Goal: Task Accomplishment & Management: Use online tool/utility

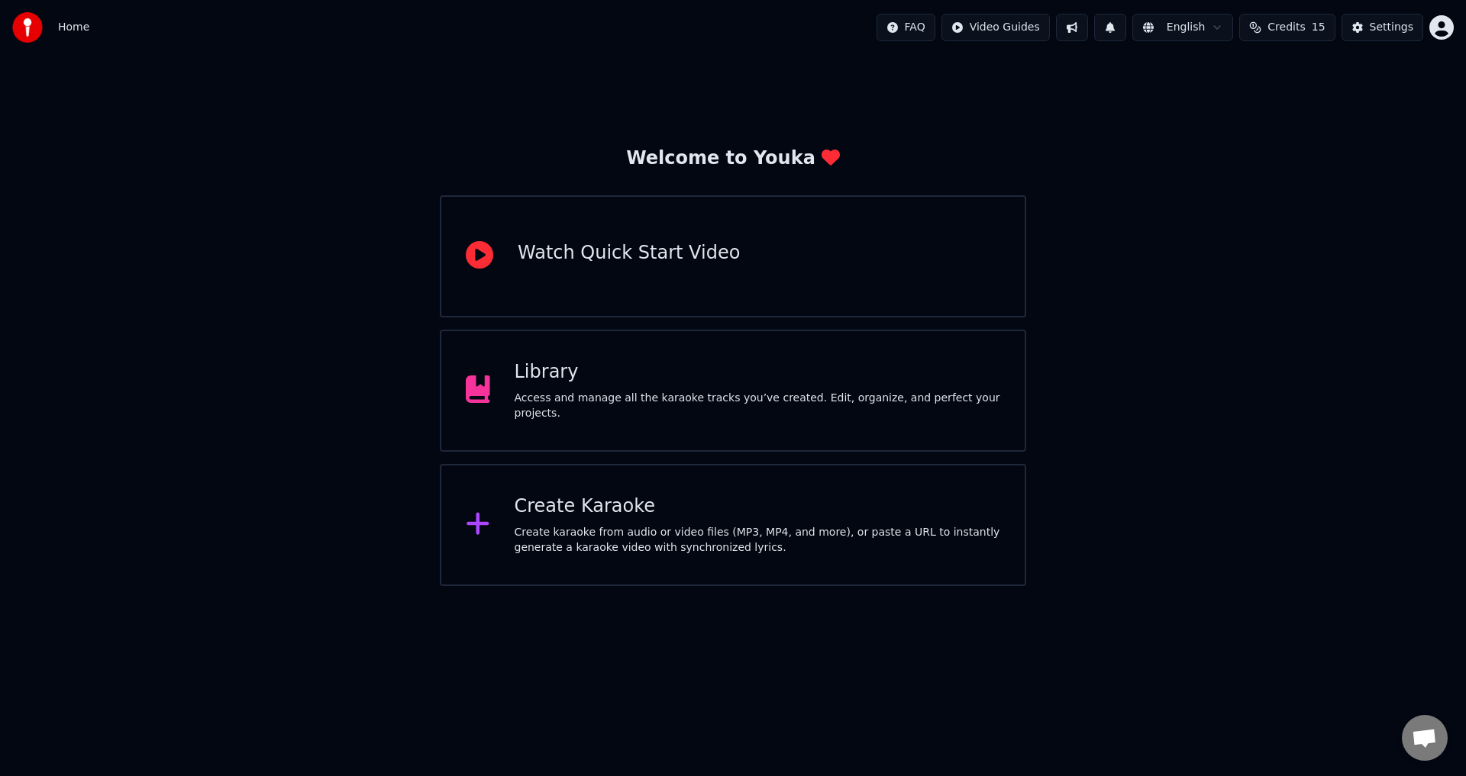
click at [666, 518] on div "Create Karaoke" at bounding box center [757, 507] width 486 height 24
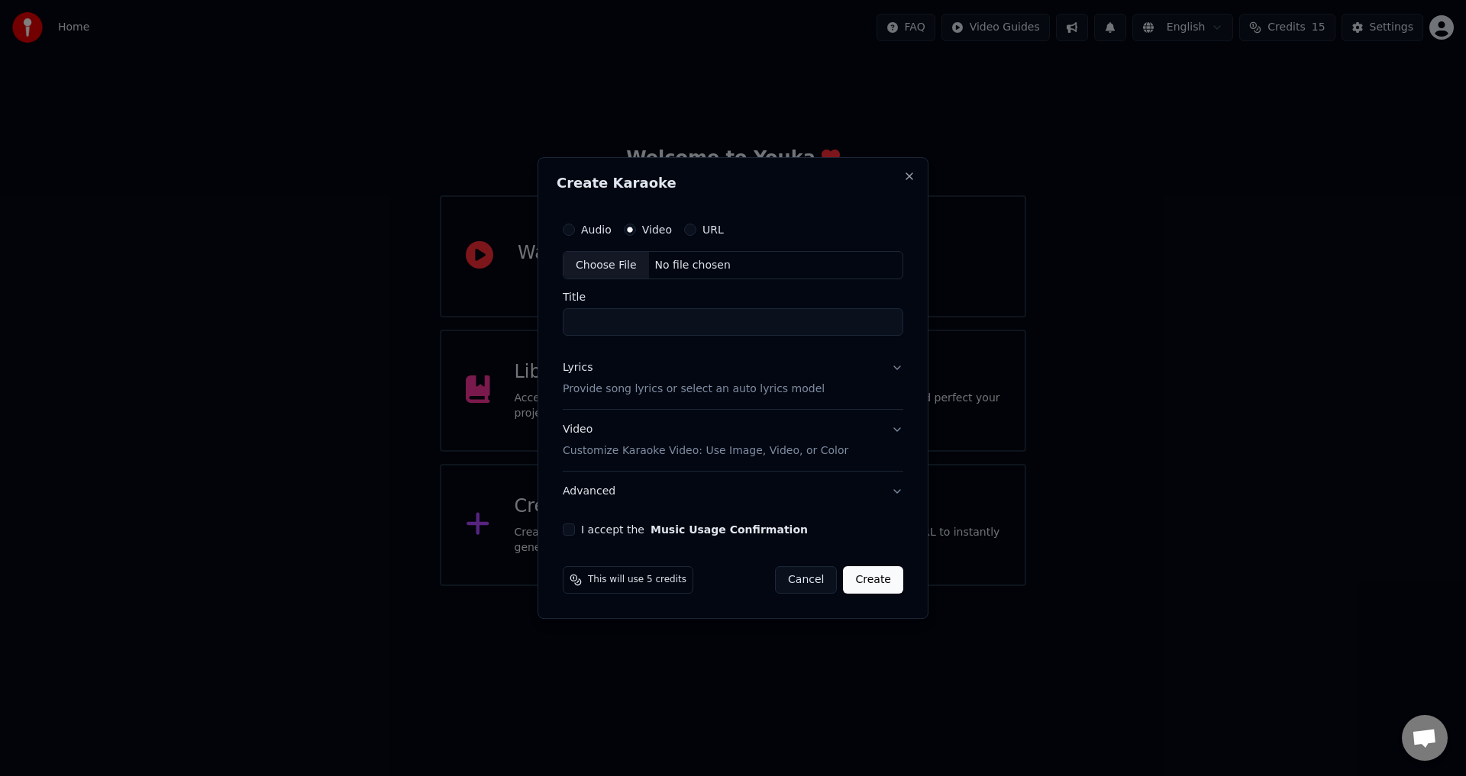
click at [619, 269] on div "Choose File" at bounding box center [605, 265] width 85 height 27
drag, startPoint x: 666, startPoint y: 326, endPoint x: 493, endPoint y: 326, distance: 172.5
click at [493, 326] on body "Home FAQ Video Guides English Credits 15 Settings Welcome to Youka Watch Quick …" at bounding box center [733, 293] width 1466 height 586
paste input "******"
type input "**********"
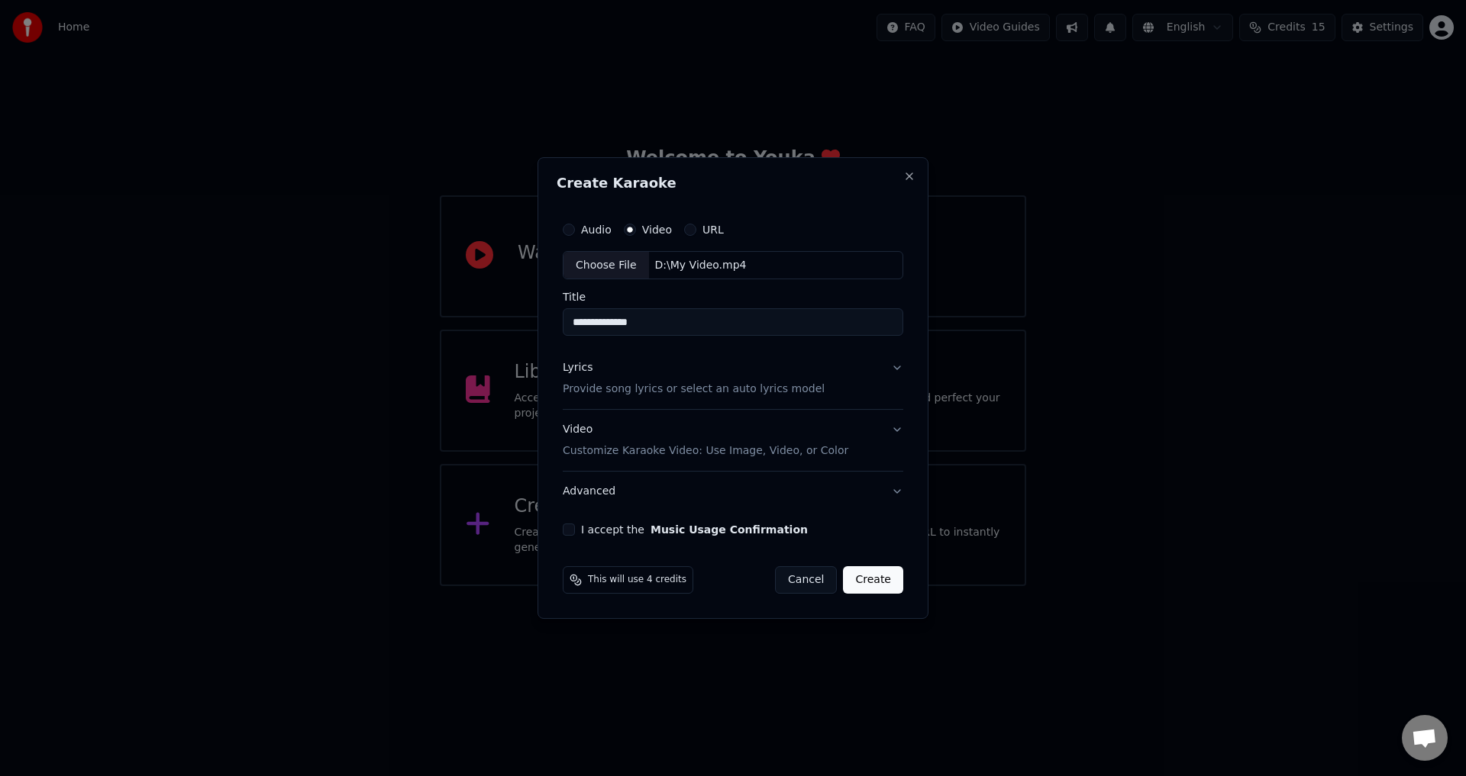
click at [654, 382] on p "Provide song lyrics or select an auto lyrics model" at bounding box center [694, 389] width 262 height 15
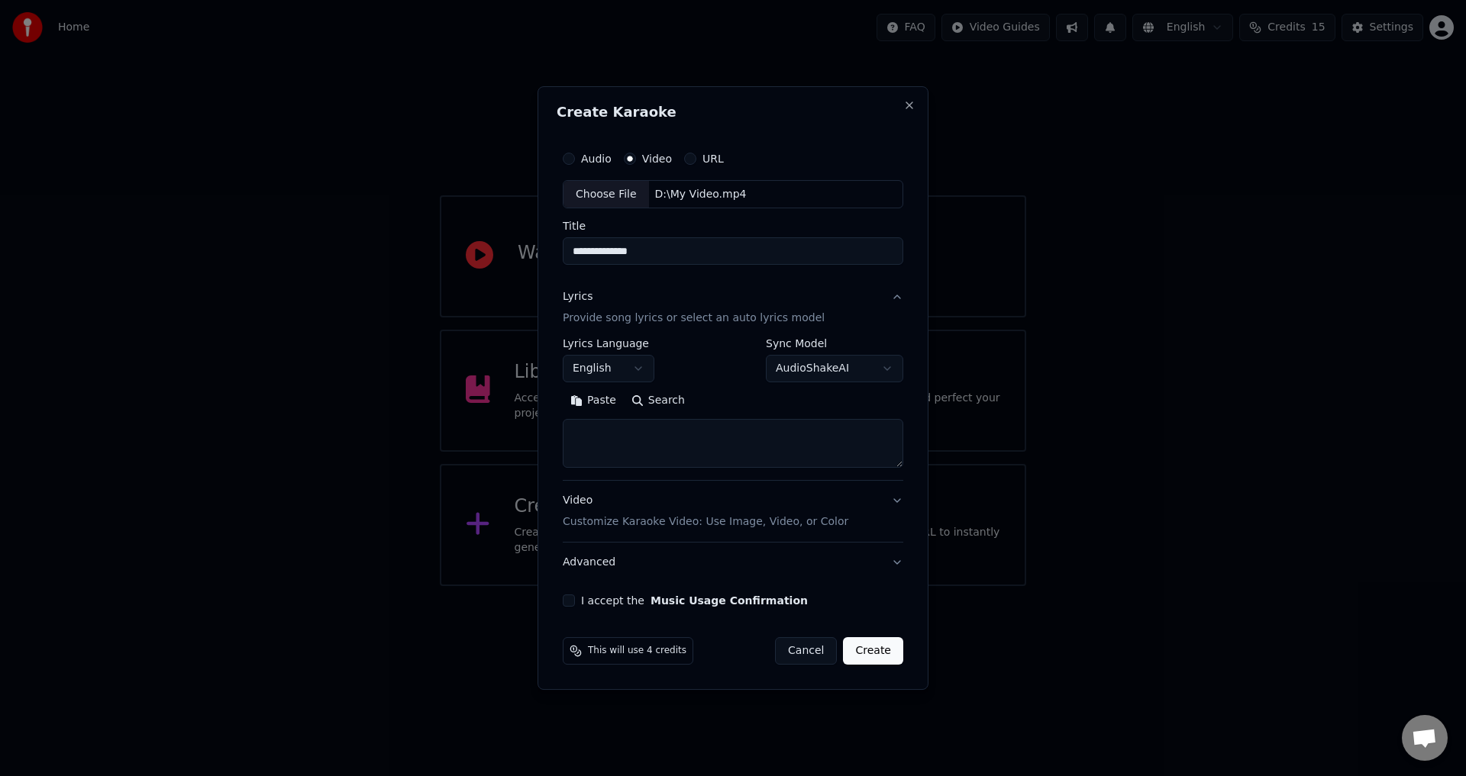
click at [653, 452] on textarea at bounding box center [733, 444] width 340 height 49
click at [637, 367] on button "English" at bounding box center [609, 369] width 92 height 27
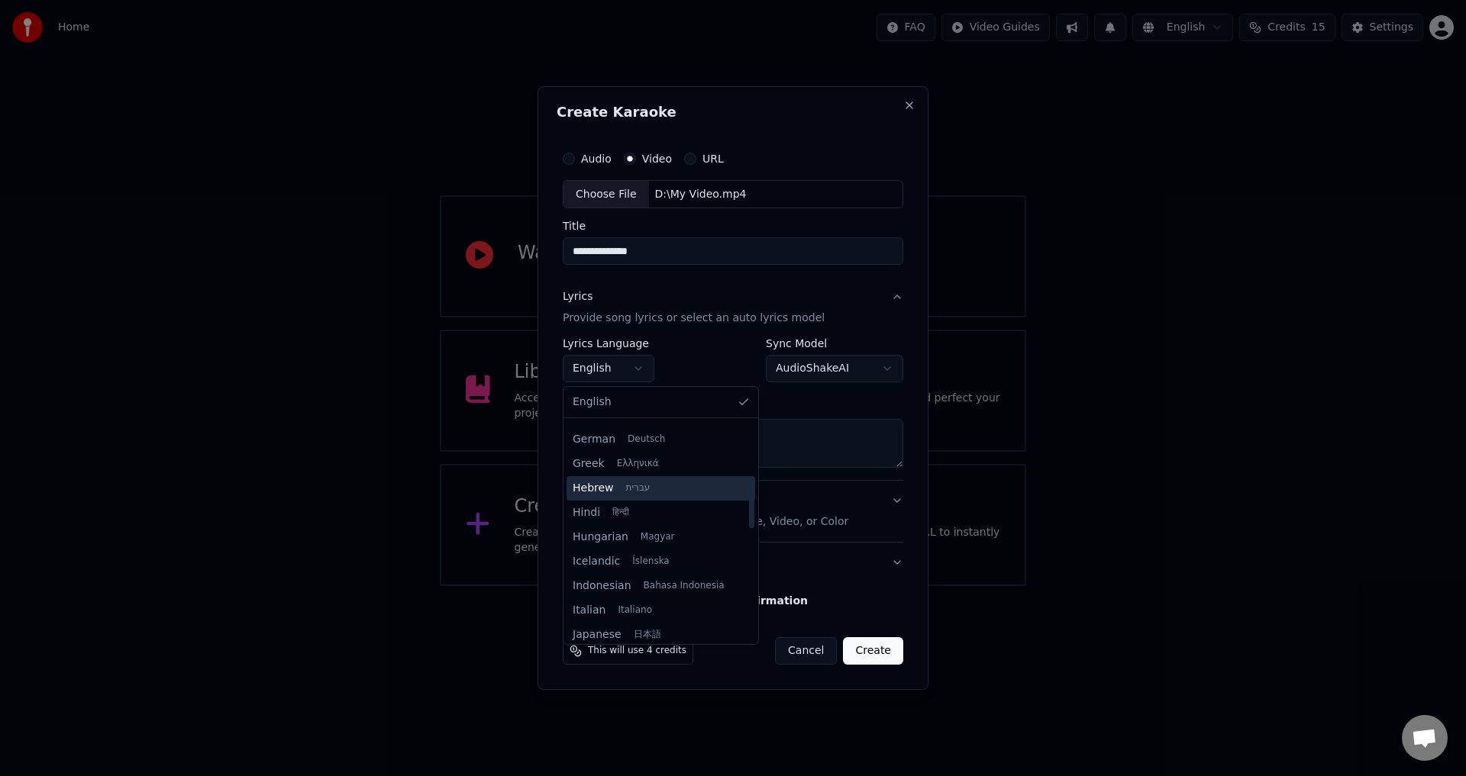
scroll to position [458, 0]
select select "**"
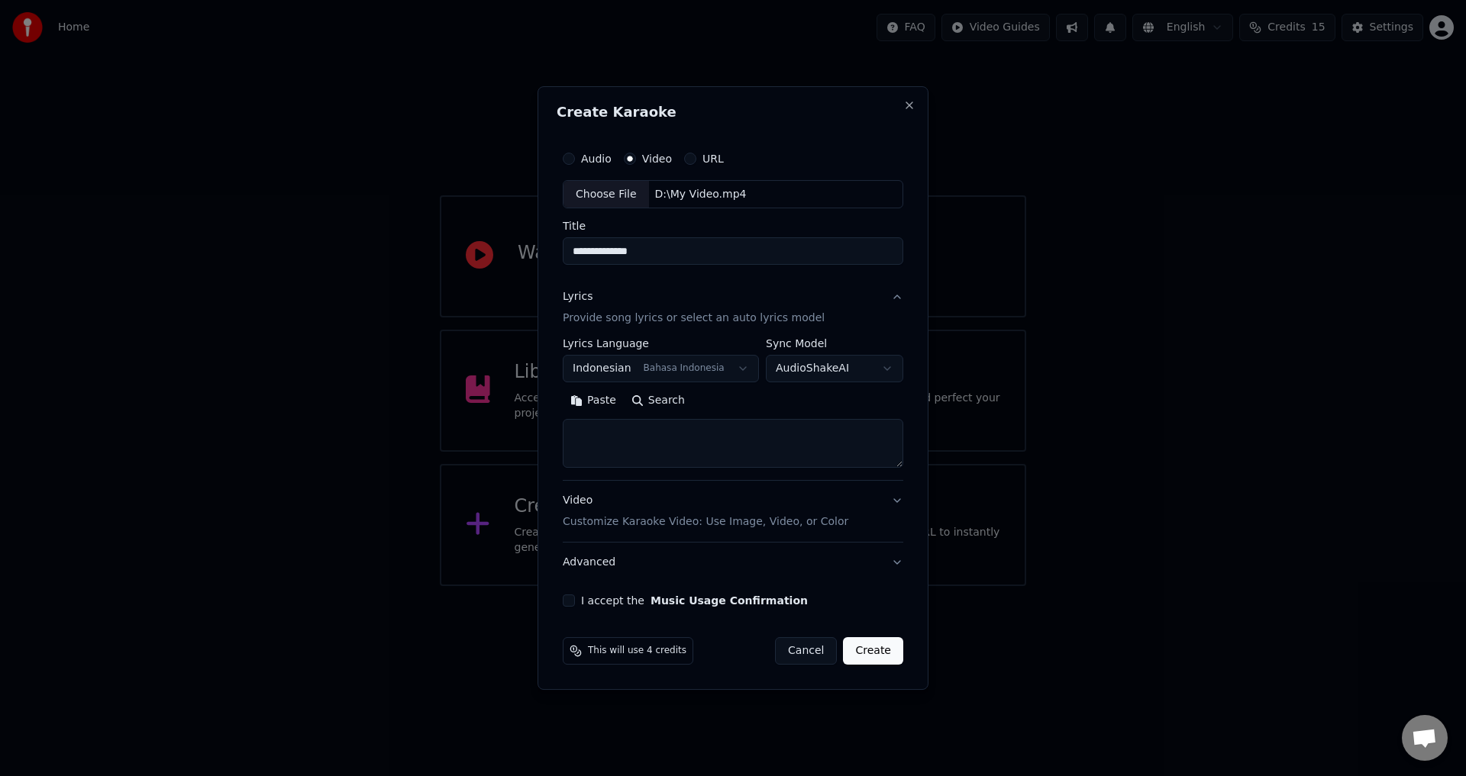
click at [666, 440] on textarea at bounding box center [733, 444] width 340 height 49
click at [893, 324] on button "Lyrics Provide song lyrics or select an auto lyrics model" at bounding box center [733, 308] width 340 height 61
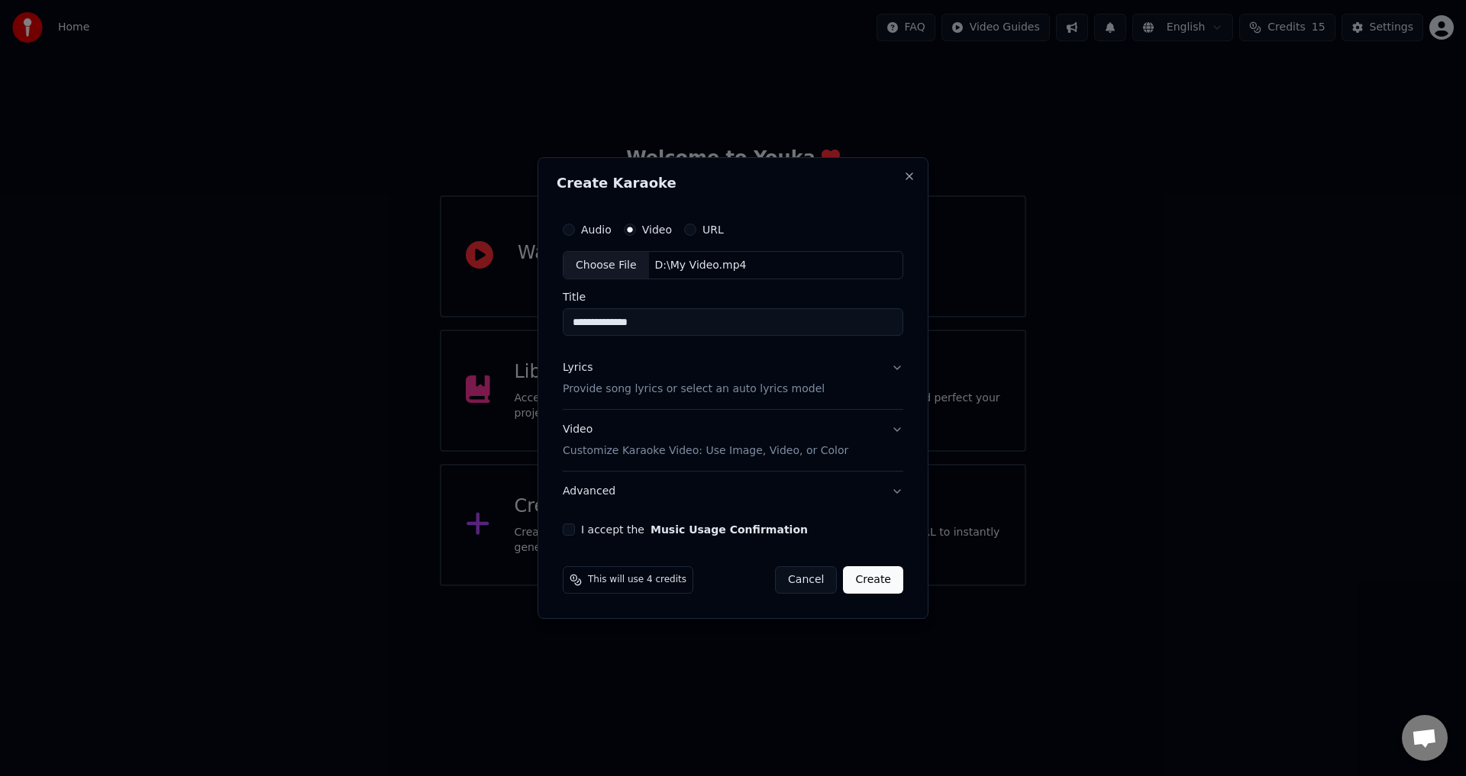
click at [779, 388] on p "Provide song lyrics or select an auto lyrics model" at bounding box center [694, 389] width 262 height 15
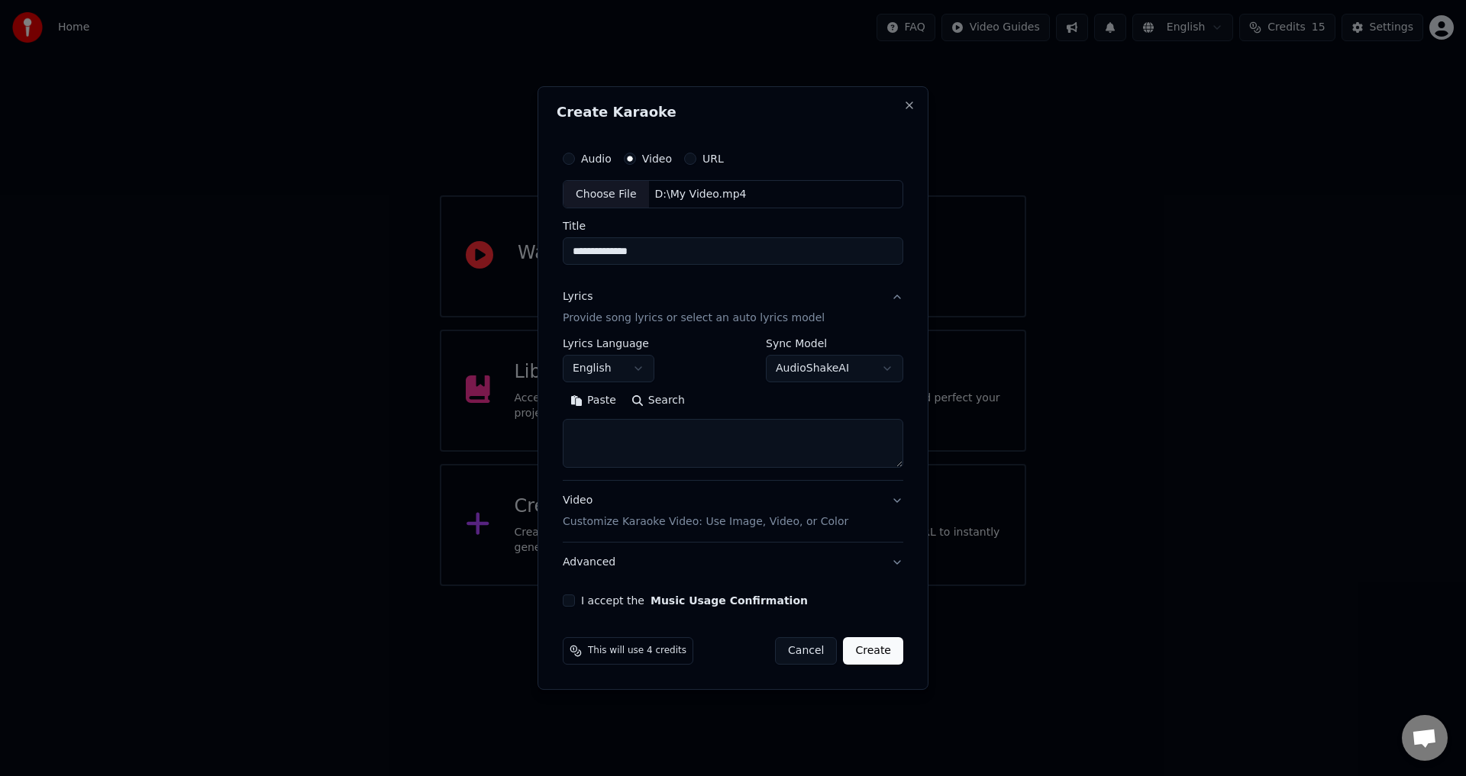
click at [666, 446] on textarea at bounding box center [733, 444] width 340 height 49
click at [637, 363] on body "**********" at bounding box center [733, 293] width 1466 height 586
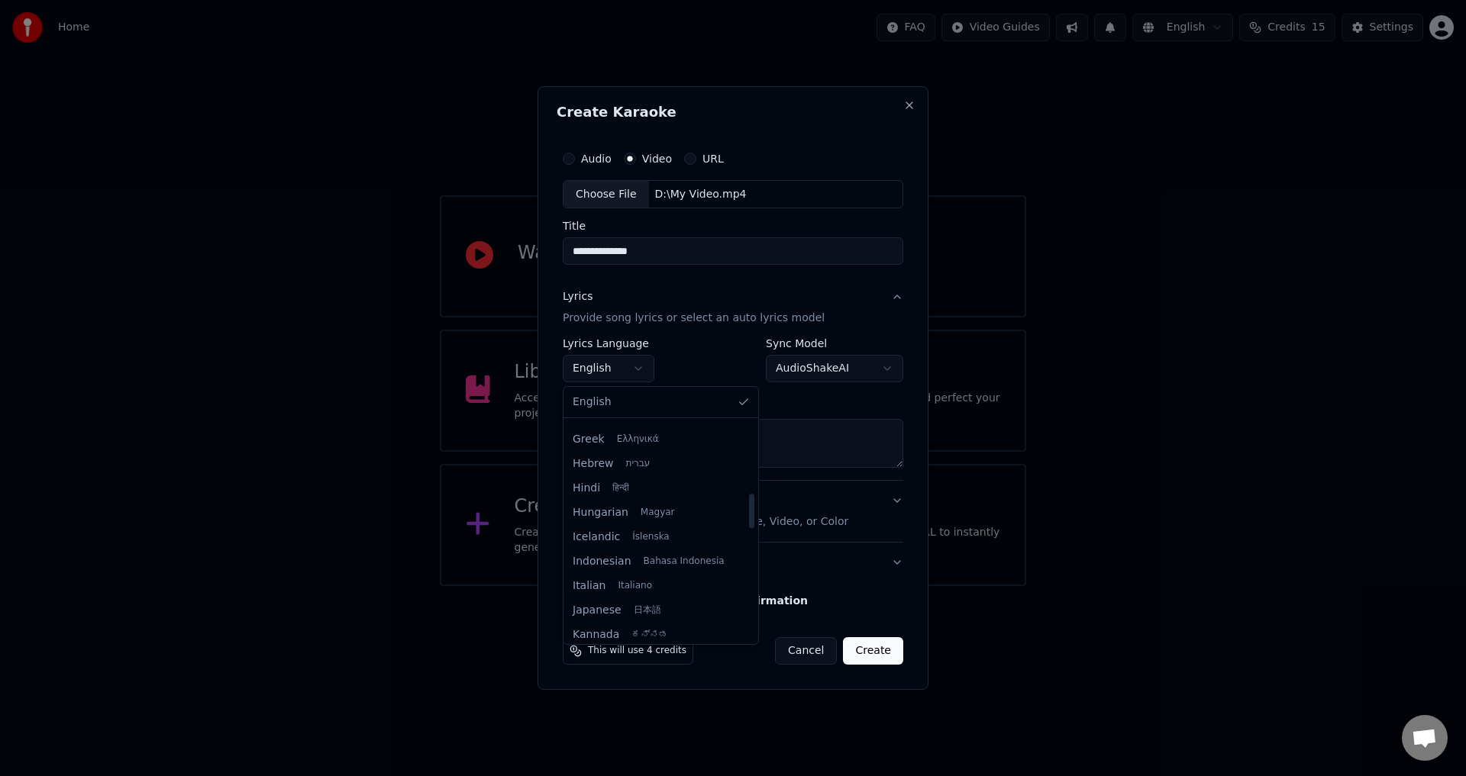
select select "**"
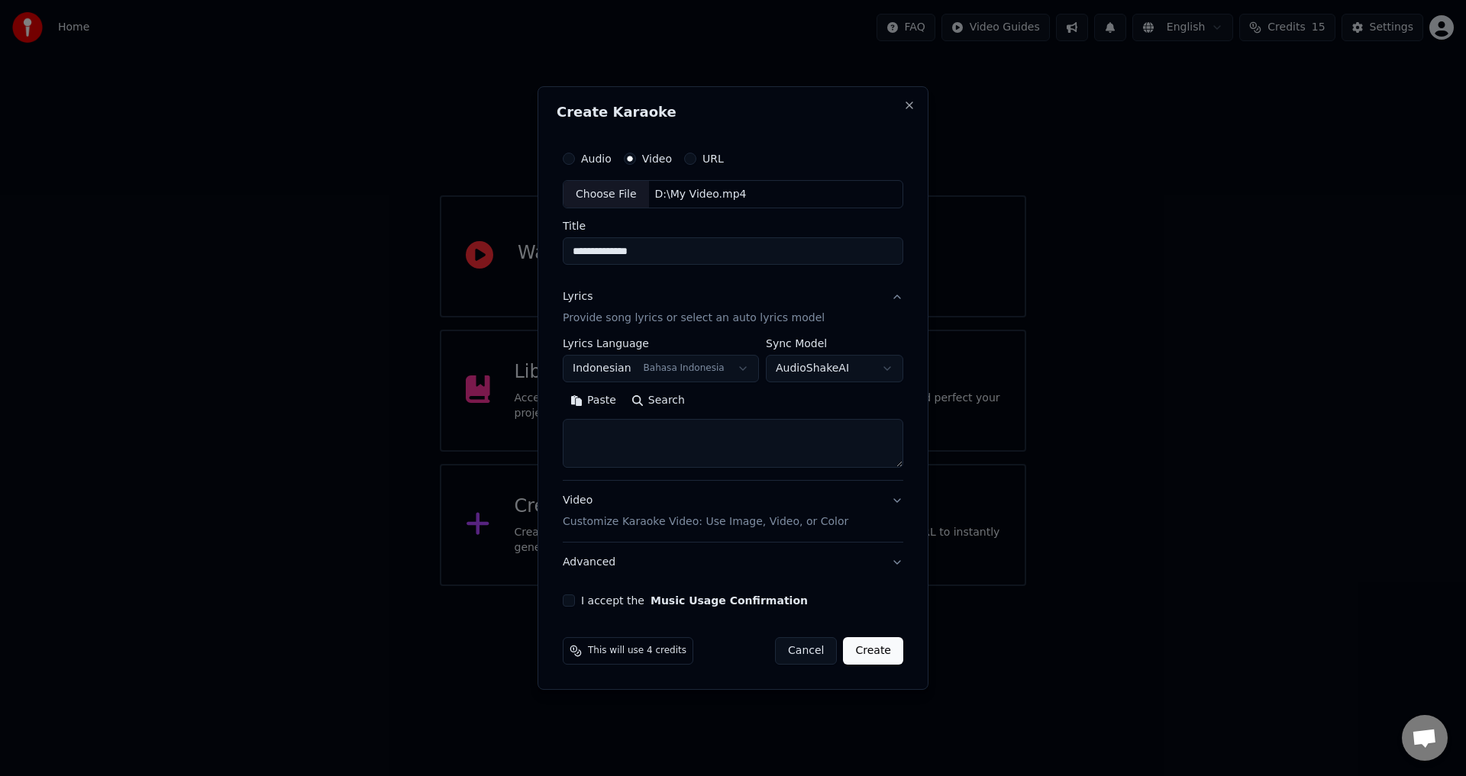
click at [682, 451] on textarea at bounding box center [733, 444] width 340 height 49
paste textarea "**********"
type textarea "**********"
click at [727, 393] on button "Expand" at bounding box center [728, 401] width 72 height 24
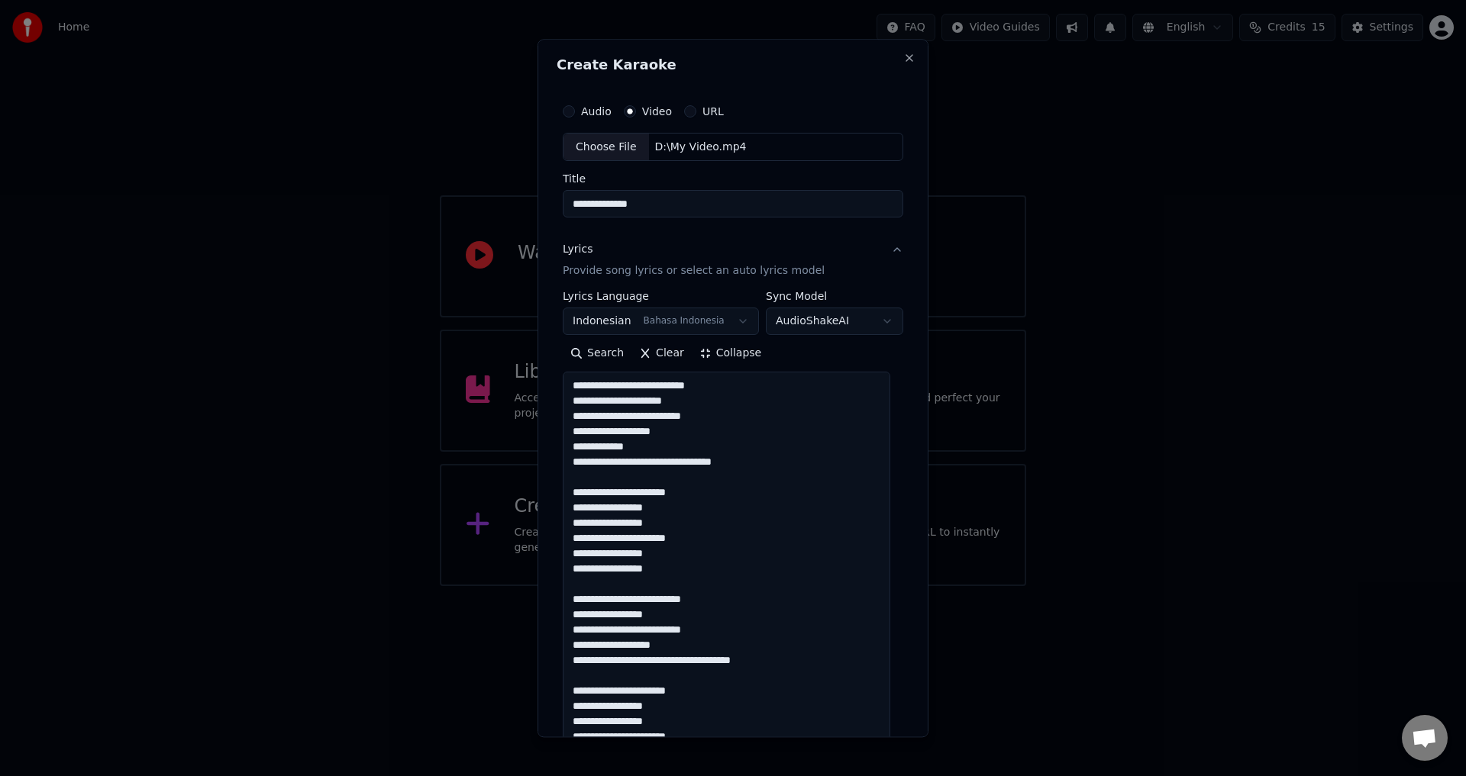
scroll to position [2, 0]
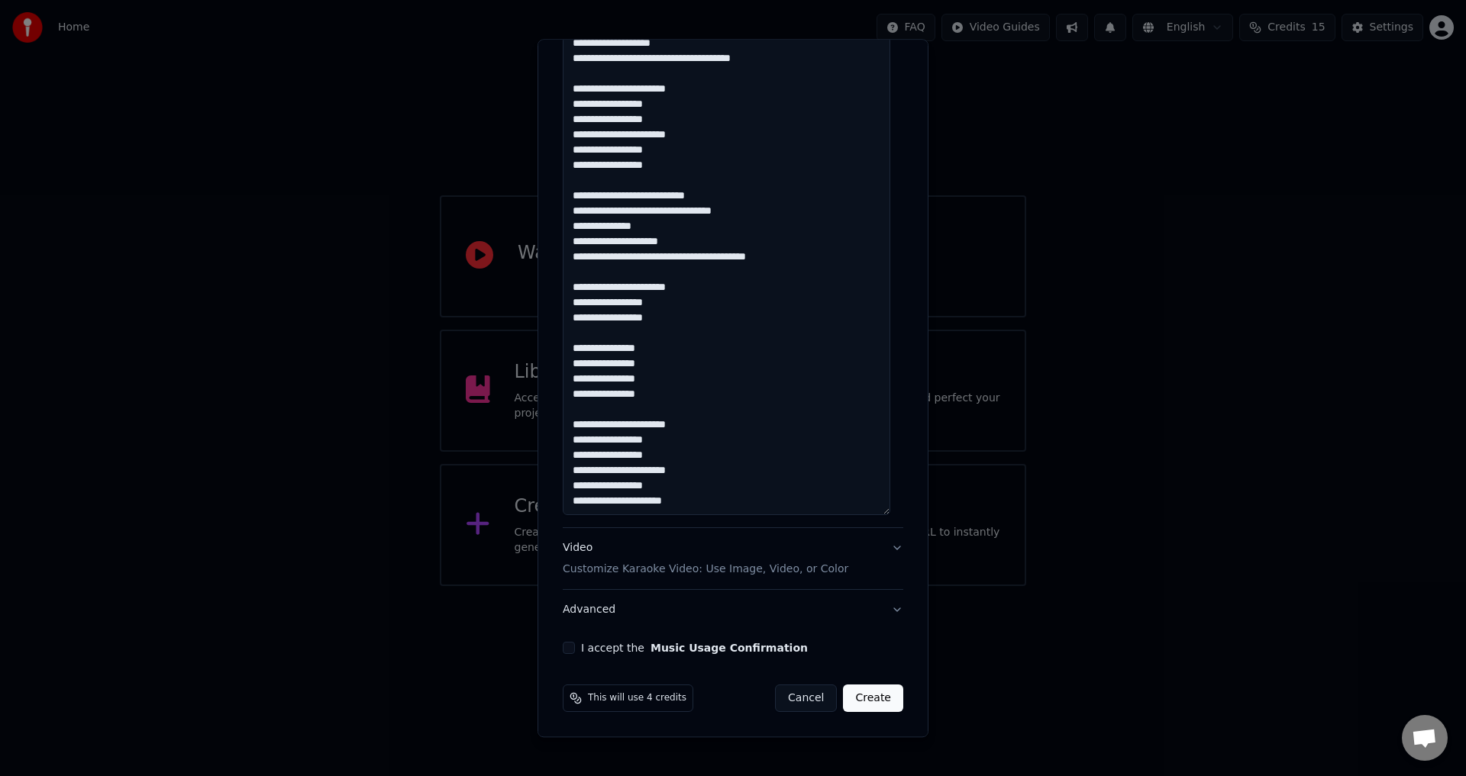
click at [685, 566] on p "Customize Karaoke Video: Use Image, Video, or Color" at bounding box center [705, 570] width 285 height 15
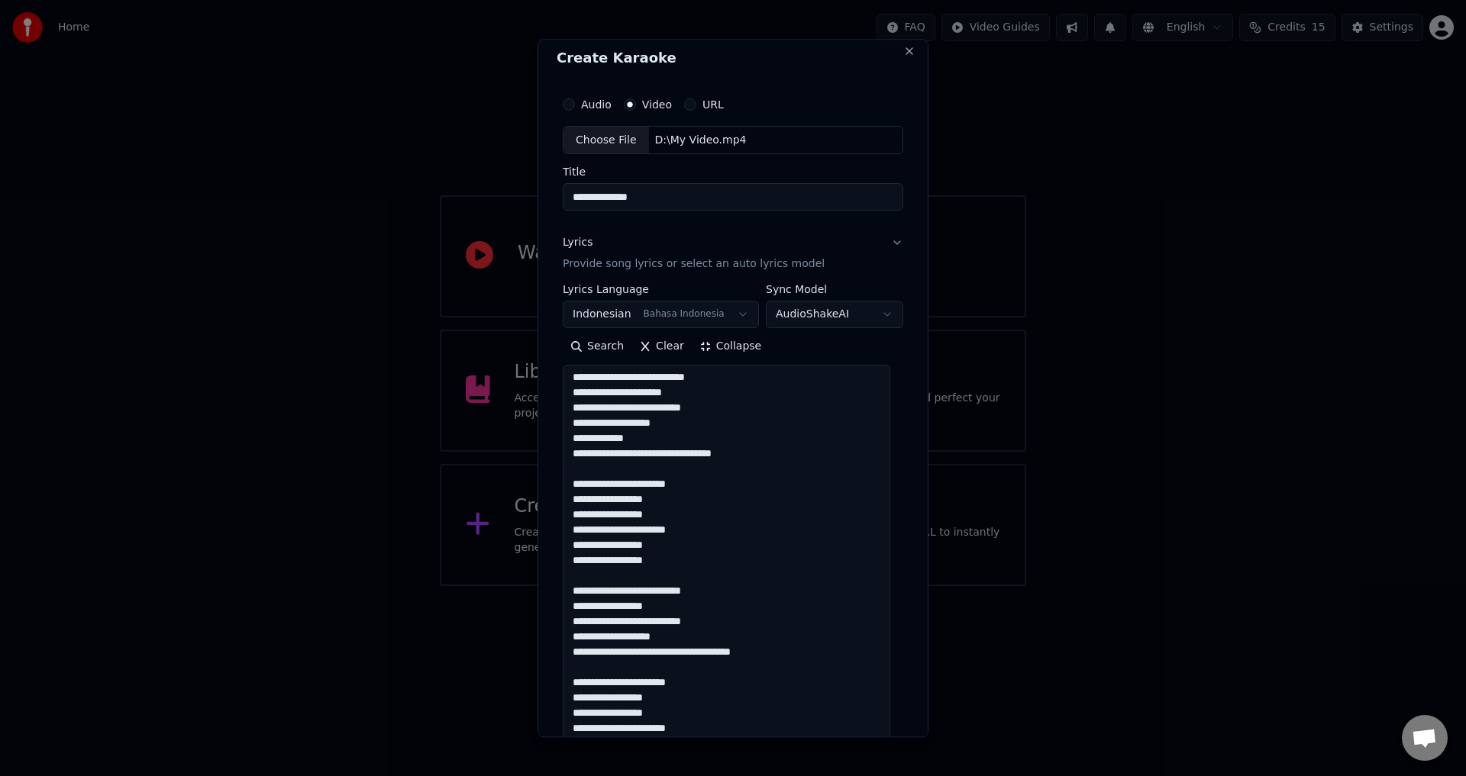
scroll to position [0, 0]
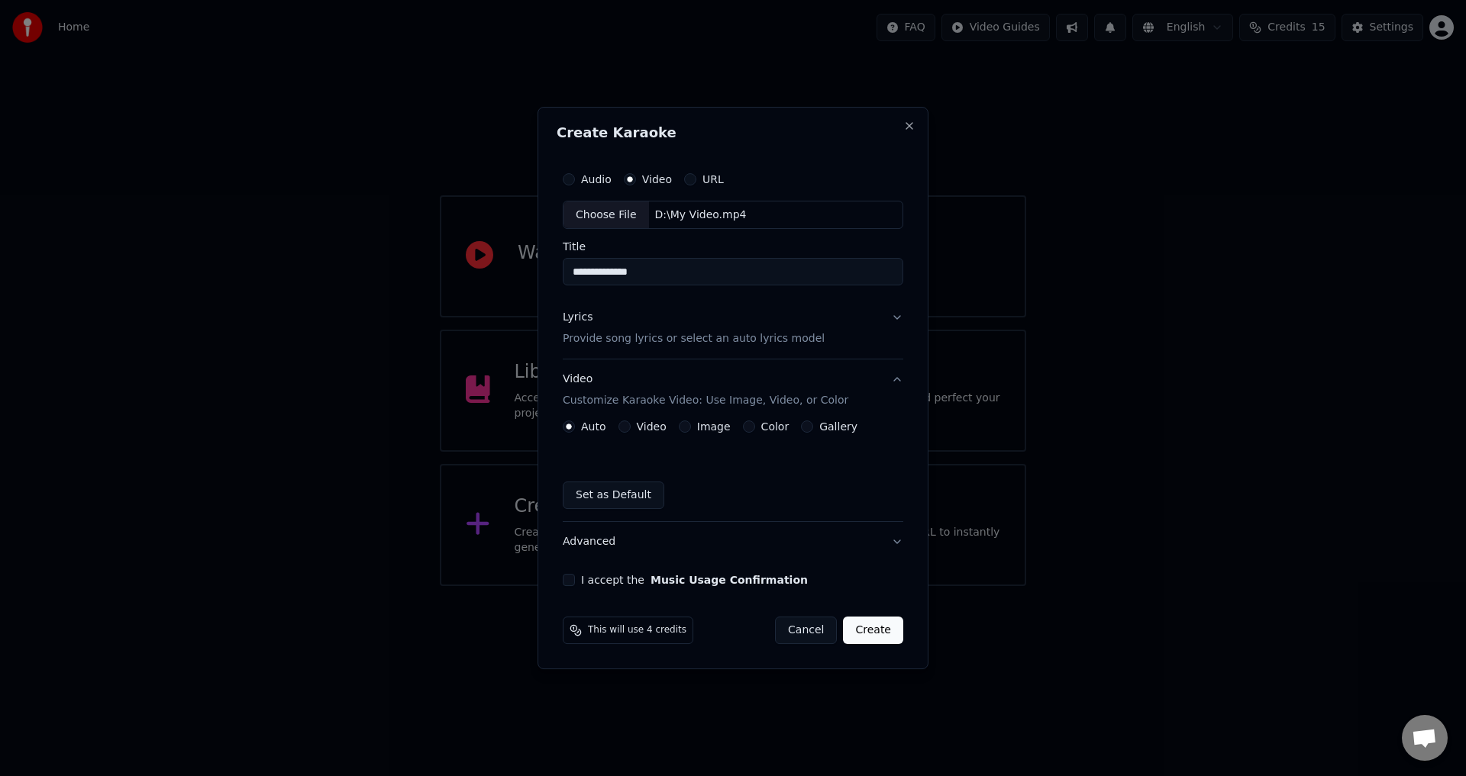
click at [652, 427] on label "Video" at bounding box center [652, 426] width 30 height 11
click at [631, 427] on button "Video" at bounding box center [624, 427] width 12 height 12
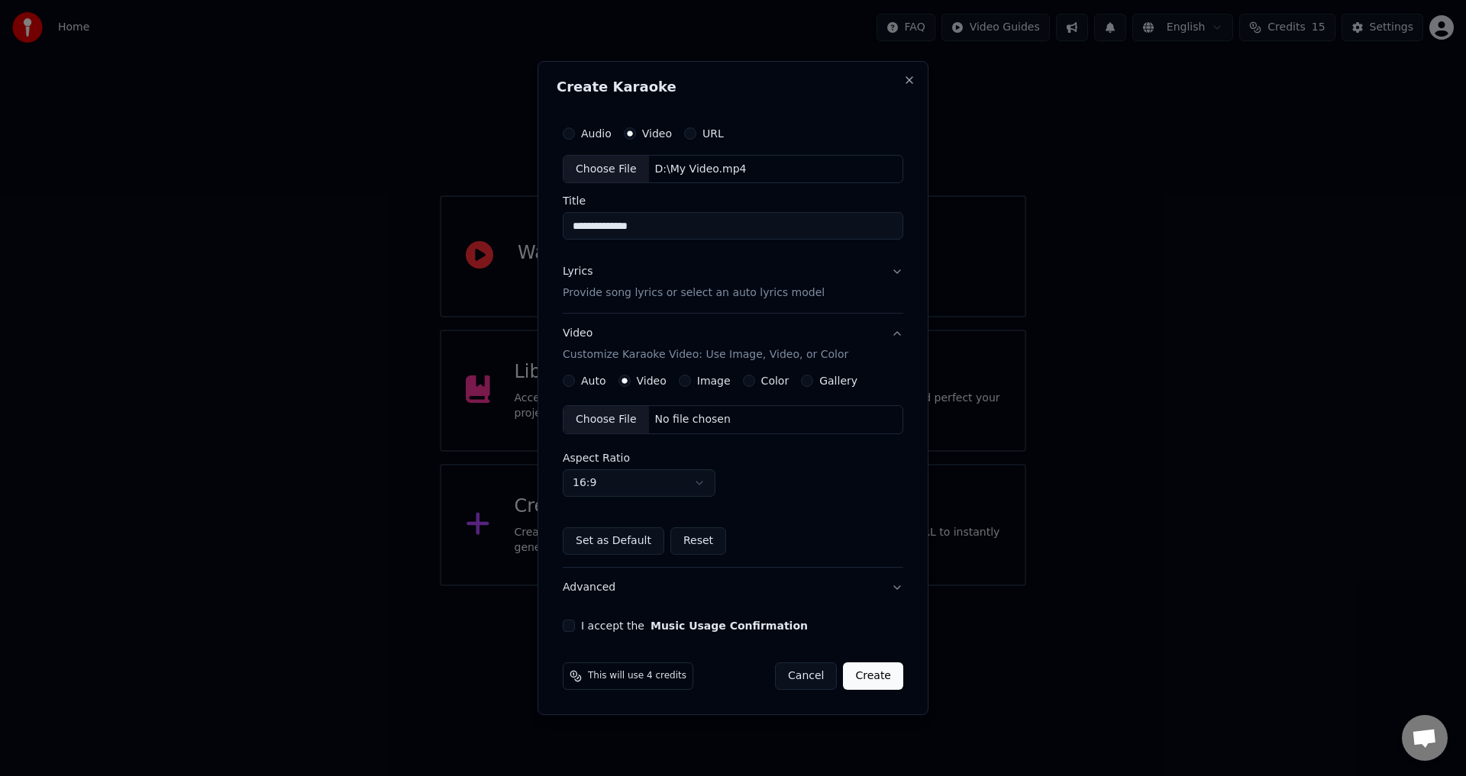
click at [613, 414] on div "Choose File" at bounding box center [605, 419] width 85 height 27
click at [622, 616] on div "**********" at bounding box center [732, 375] width 353 height 527
click at [623, 625] on label "I accept the Music Usage Confirmation" at bounding box center [694, 626] width 227 height 11
click at [575, 625] on button "I accept the Music Usage Confirmation" at bounding box center [569, 626] width 12 height 12
click at [886, 673] on button "Create" at bounding box center [873, 676] width 60 height 27
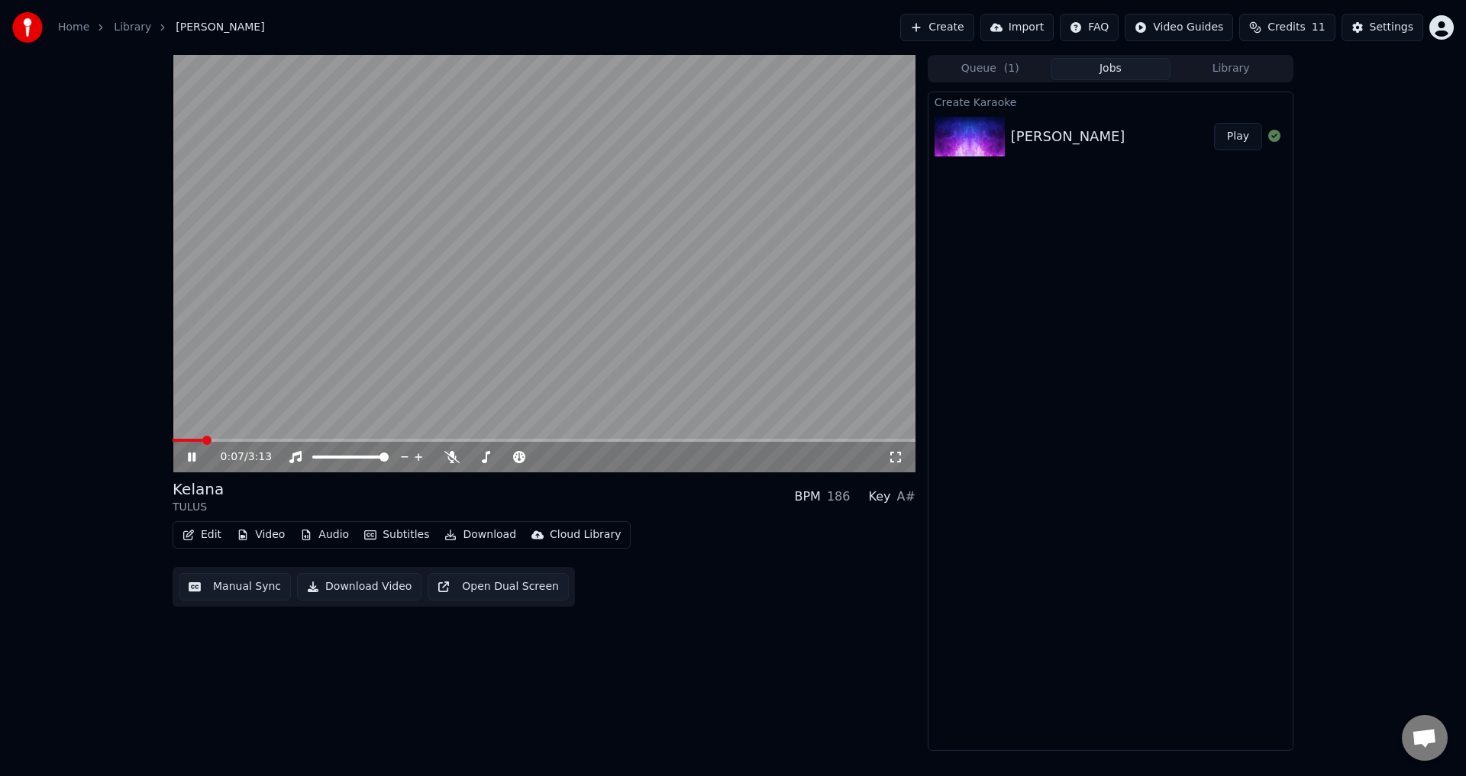
click at [900, 456] on icon at bounding box center [895, 457] width 15 height 12
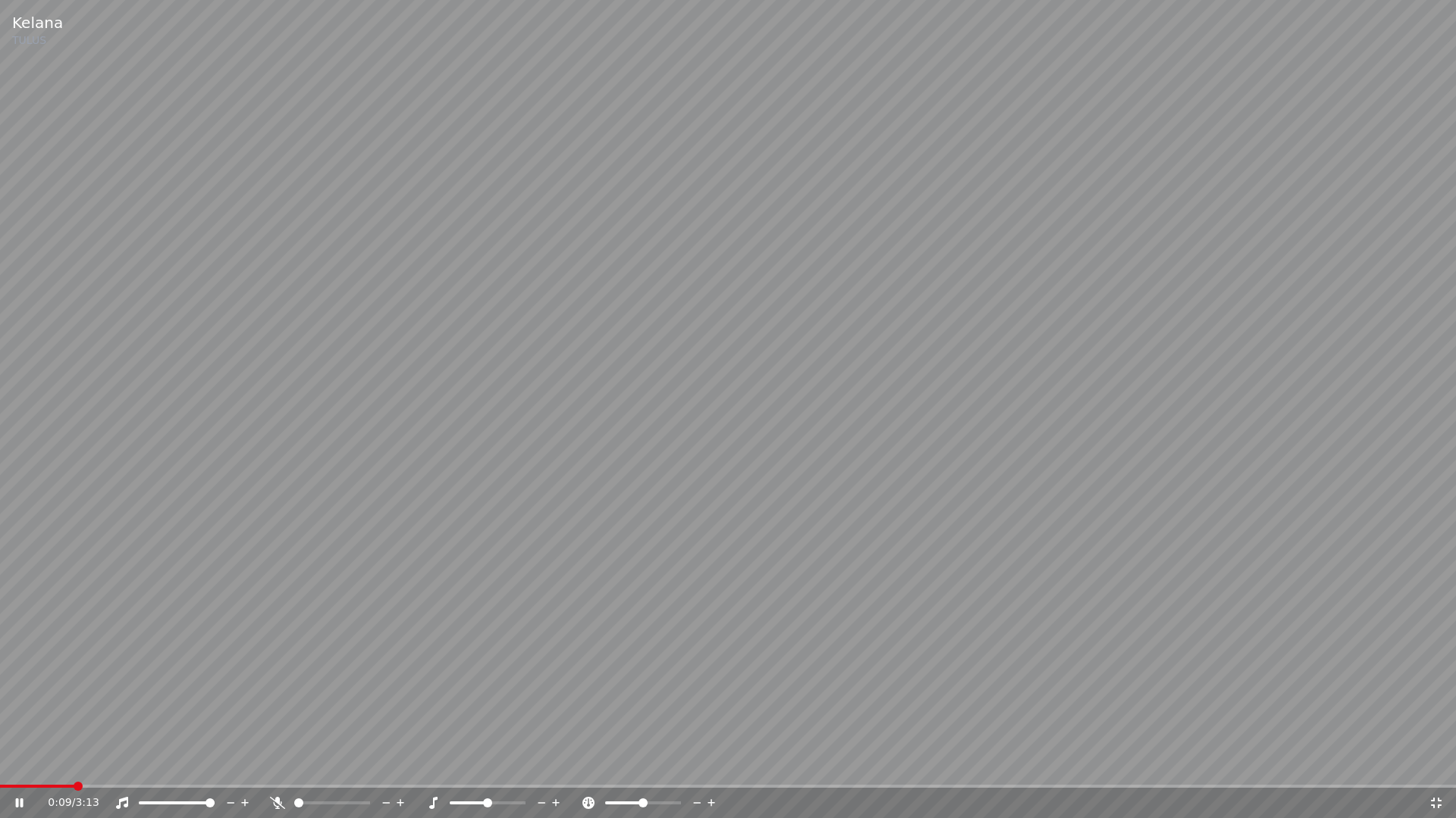
click at [278, 770] on icon at bounding box center [277, 803] width 15 height 12
drag, startPoint x: 636, startPoint y: 799, endPoint x: 626, endPoint y: 799, distance: 10.0
click at [626, 770] on div at bounding box center [656, 803] width 122 height 15
click at [617, 770] on span at bounding box center [611, 803] width 12 height 3
click at [771, 627] on video at bounding box center [728, 409] width 1456 height 818
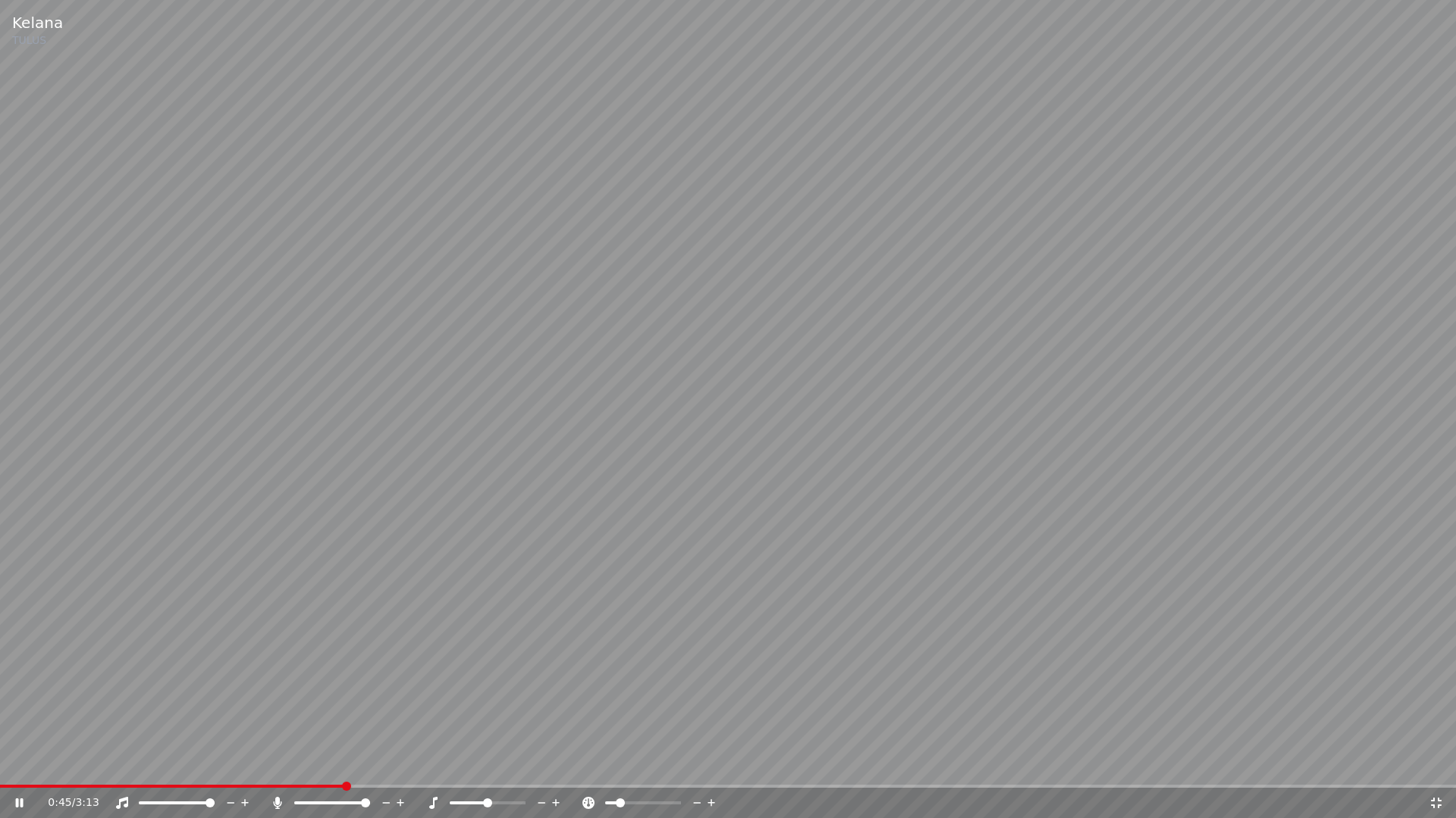
click at [746, 719] on video at bounding box center [728, 409] width 1456 height 818
click at [1433, 770] on icon at bounding box center [1435, 803] width 11 height 11
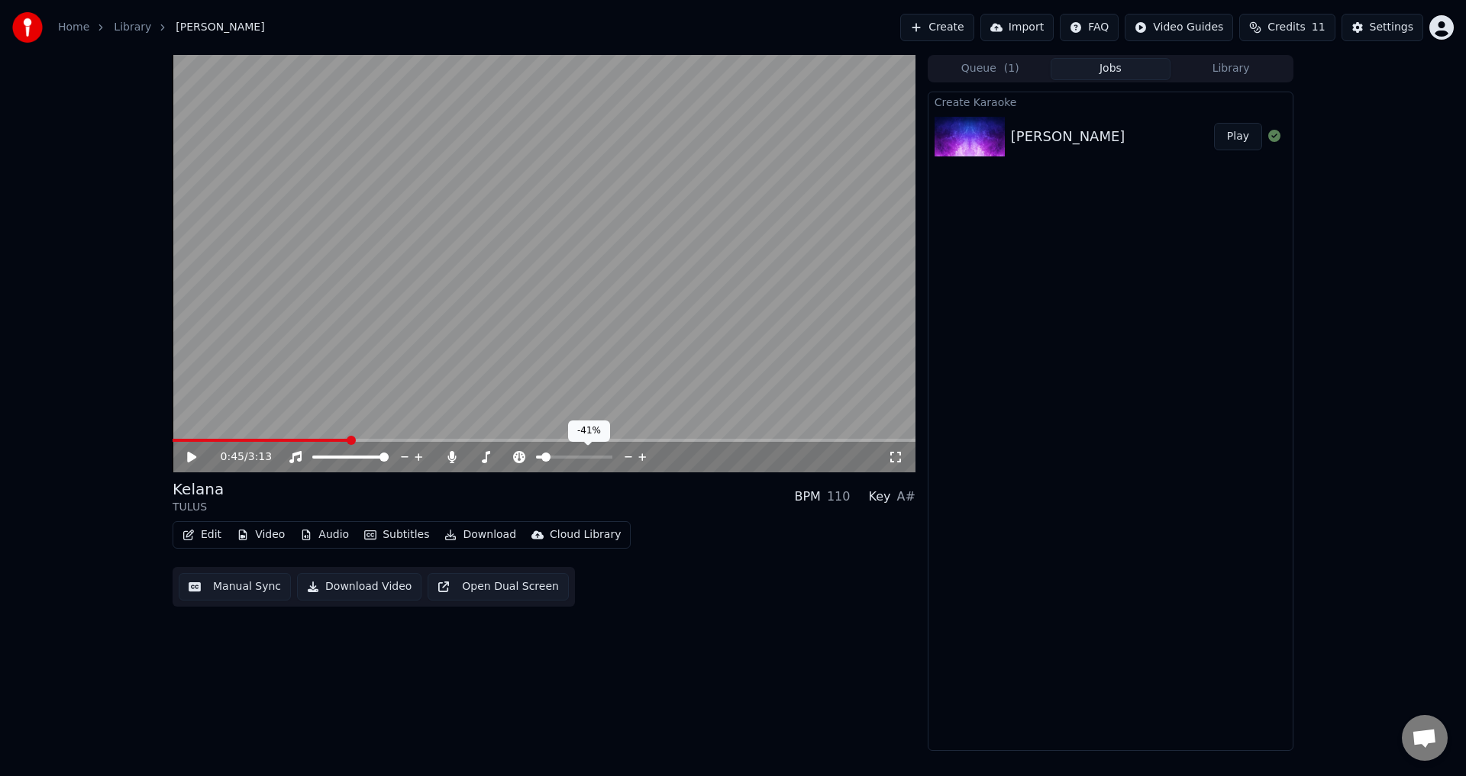
click at [542, 456] on span at bounding box center [545, 457] width 9 height 9
click at [898, 464] on div "0:45 / 3:13" at bounding box center [544, 457] width 731 height 15
click at [904, 455] on div "0:45 / 3:13" at bounding box center [544, 457] width 731 height 15
click at [892, 457] on icon at bounding box center [895, 457] width 15 height 12
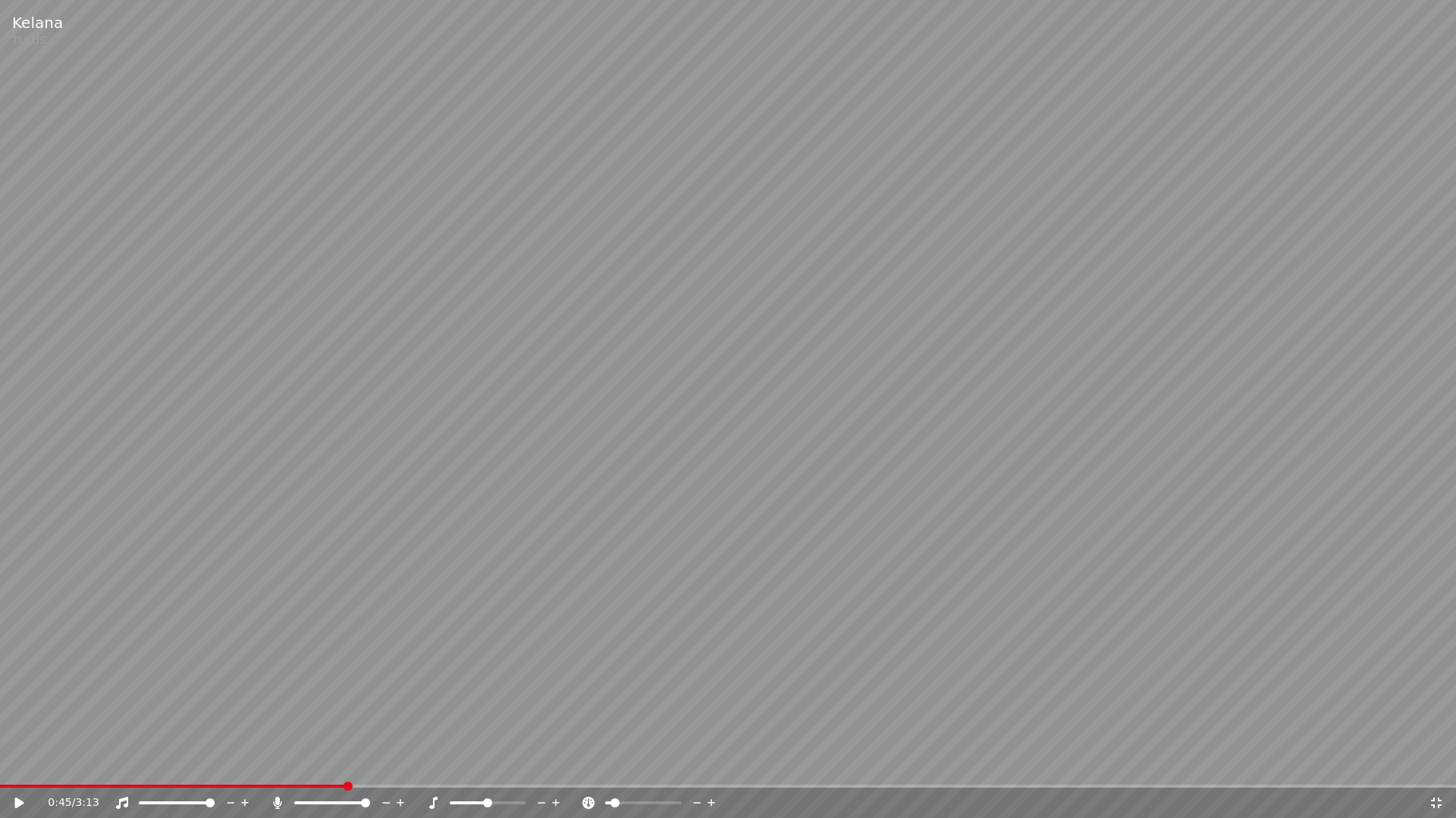
click at [1270, 440] on video at bounding box center [728, 409] width 1456 height 818
click at [765, 513] on video at bounding box center [728, 409] width 1456 height 818
